Goal: Navigation & Orientation: Go to known website

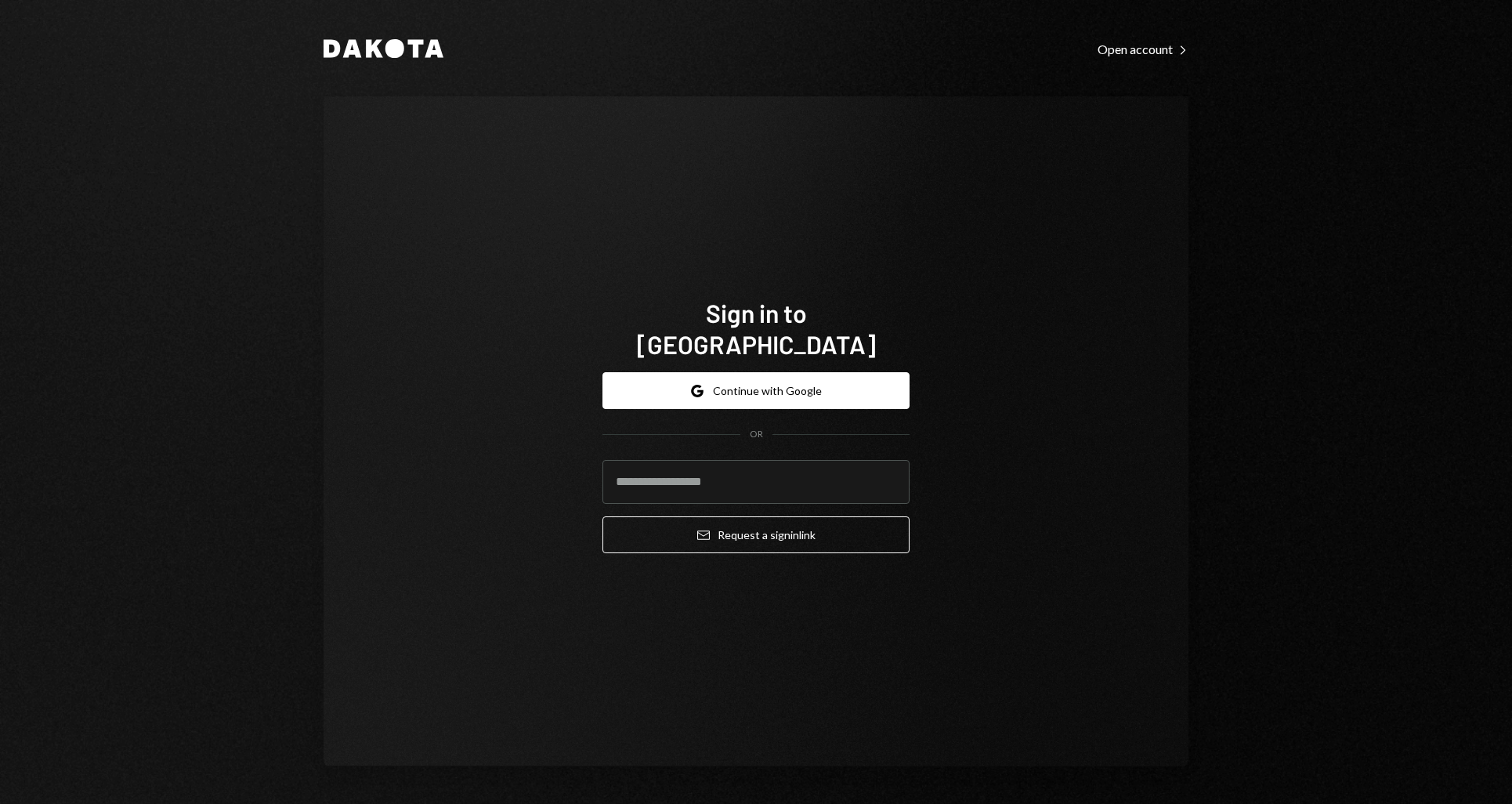
drag, startPoint x: 963, startPoint y: 331, endPoint x: 636, endPoint y: 0, distance: 465.3
click at [963, 331] on div "Sign in to Dakota Google Continue with Google OR Email Request a sign in link" at bounding box center [756, 431] width 865 height 670
